Goal: Information Seeking & Learning: Learn about a topic

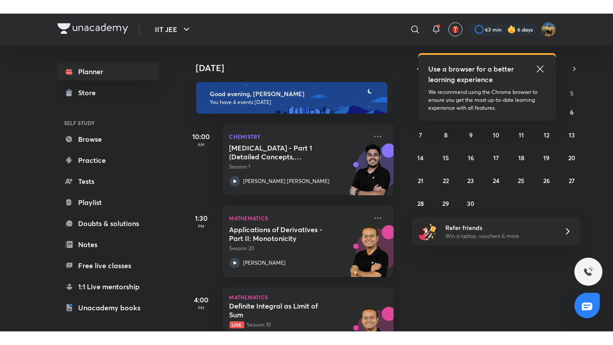
scroll to position [122, 0]
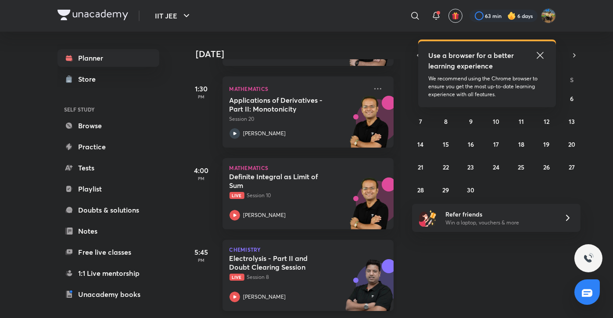
click at [271, 273] on p "Live Session 8" at bounding box center [298, 277] width 138 height 8
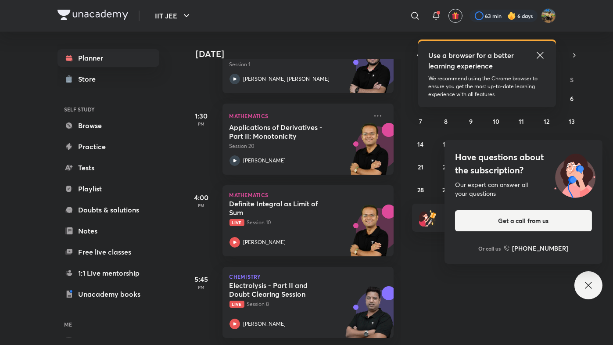
scroll to position [95, 0]
